Goal: Task Accomplishment & Management: Complete application form

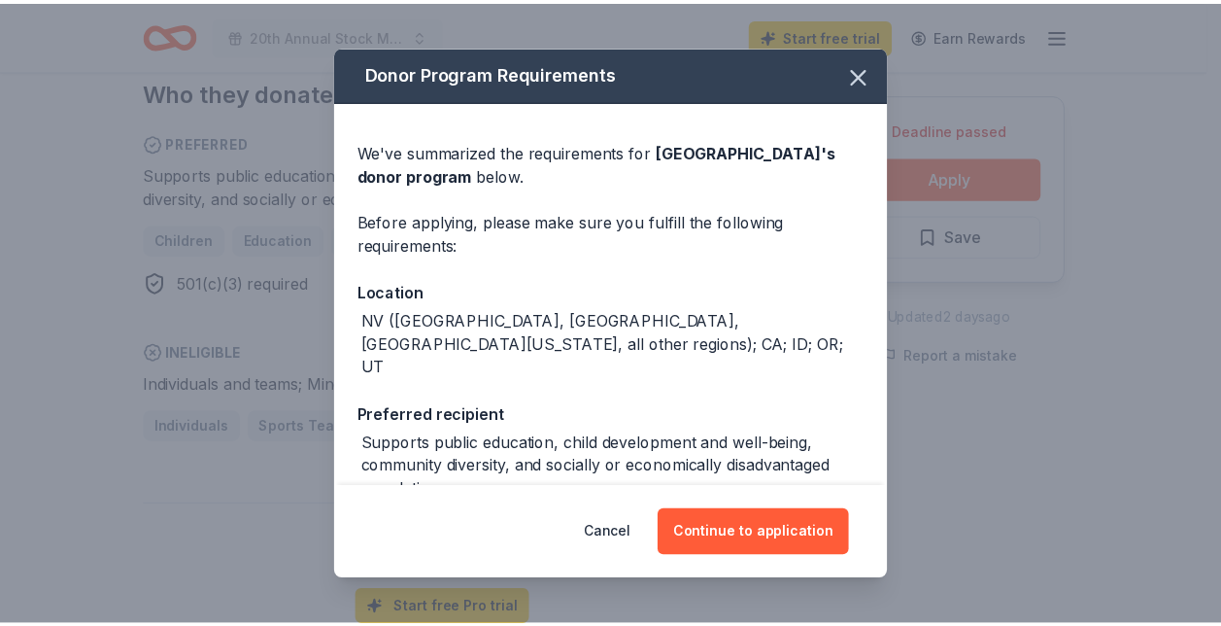
scroll to position [247, 0]
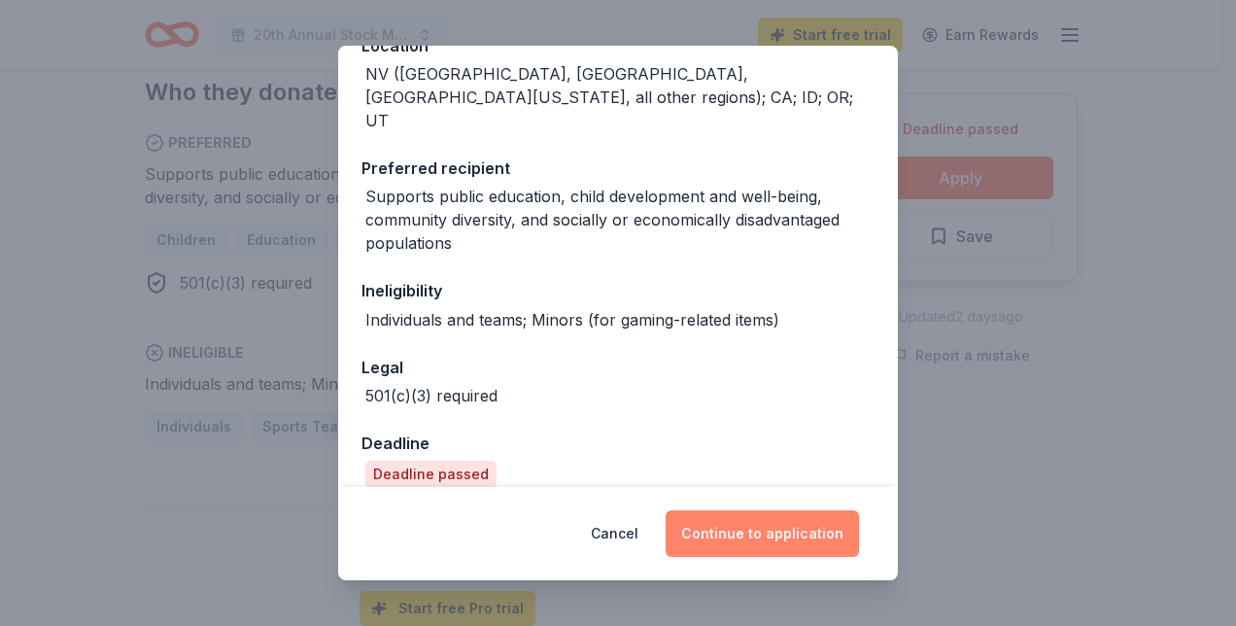
click at [704, 534] on button "Continue to application" at bounding box center [761, 533] width 193 height 47
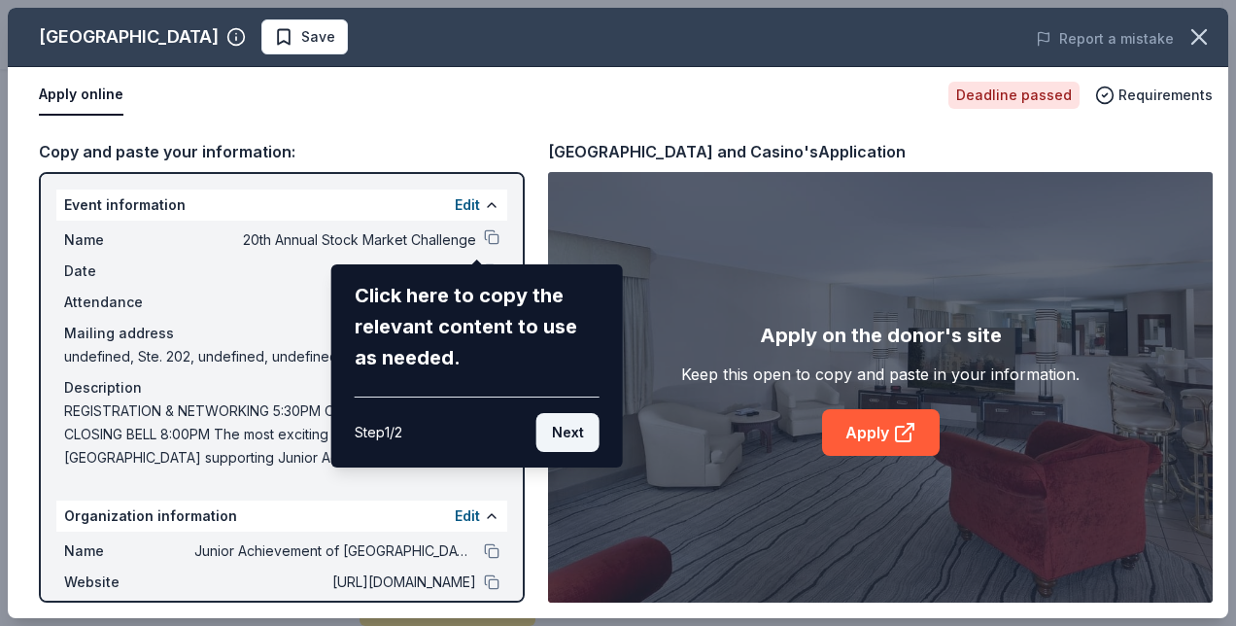
click at [573, 427] on button "Next" at bounding box center [567, 432] width 63 height 39
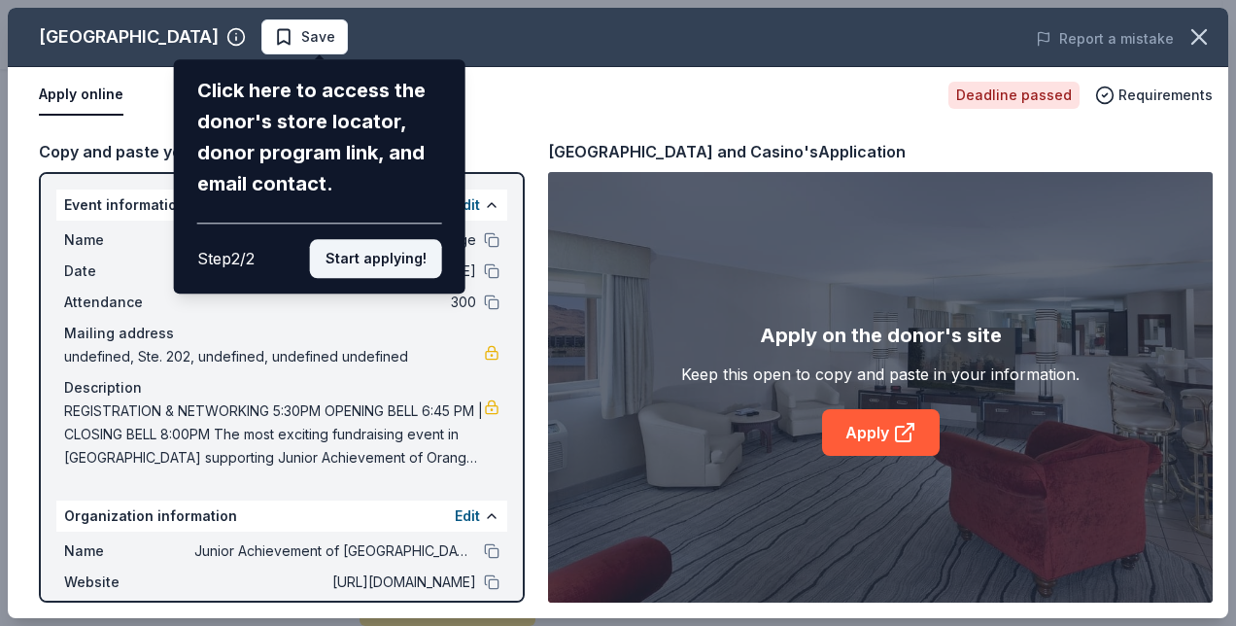
click at [385, 253] on button "Start applying!" at bounding box center [376, 258] width 132 height 39
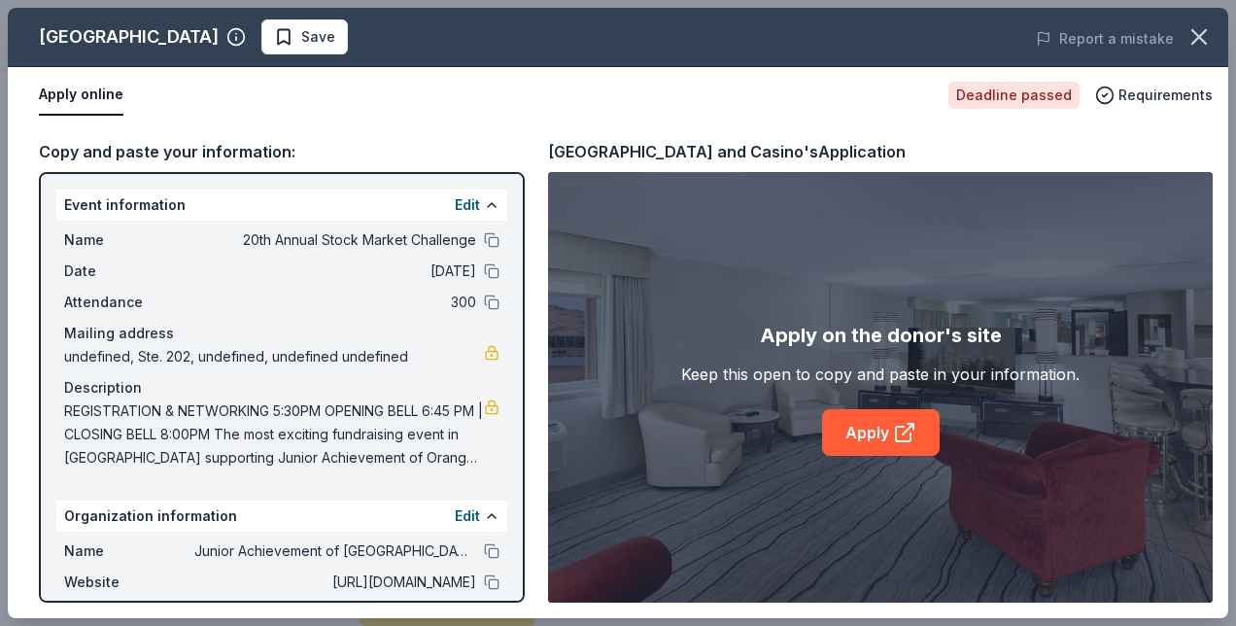
drag, startPoint x: 513, startPoint y: 449, endPoint x: 516, endPoint y: 542, distance: 93.3
click at [516, 542] on div "Western Village Inn and Casino Save Report a mistake Apply online Deadline pass…" at bounding box center [618, 313] width 1220 height 610
click at [886, 425] on div "Western Village Inn and Casino Save Report a mistake Apply online Deadline pass…" at bounding box center [618, 313] width 1220 height 610
click at [884, 435] on div "Western Village Inn and Casino Save Report a mistake Apply online Deadline pass…" at bounding box center [618, 313] width 1220 height 610
click at [517, 588] on div "Western Village Inn and Casino Save Report a mistake Apply online Deadline pass…" at bounding box center [618, 313] width 1220 height 610
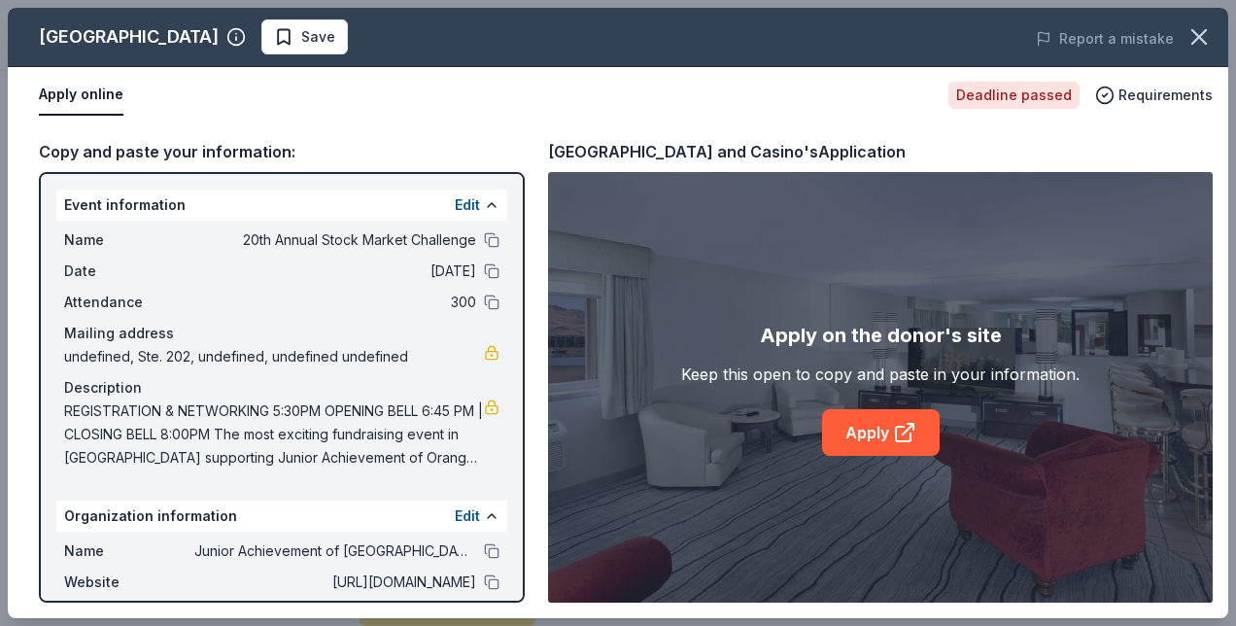
click at [517, 588] on div "Western Village Inn and Casino Save Report a mistake Apply online Deadline pass…" at bounding box center [618, 313] width 1220 height 610
click at [369, 36] on div "Western Village Inn and Casino Save Report a mistake Apply online Deadline pass…" at bounding box center [618, 313] width 1220 height 610
click at [335, 46] on span "Save" at bounding box center [304, 36] width 61 height 23
click at [1196, 43] on icon "button" at bounding box center [1198, 36] width 27 height 27
